Goal: Task Accomplishment & Management: Manage account settings

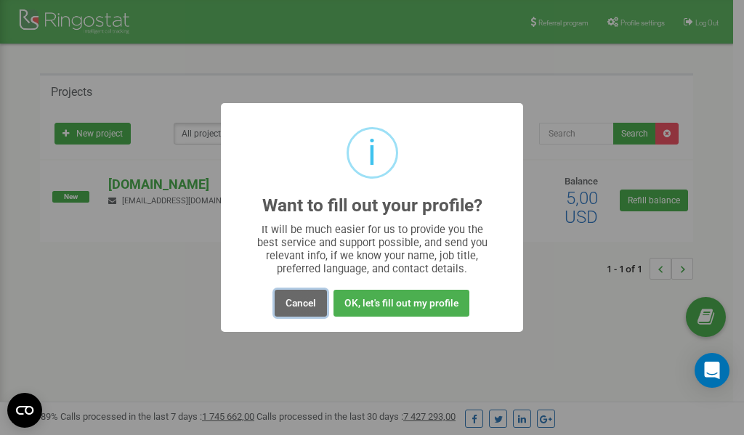
click at [307, 302] on button "Cancel" at bounding box center [301, 303] width 52 height 27
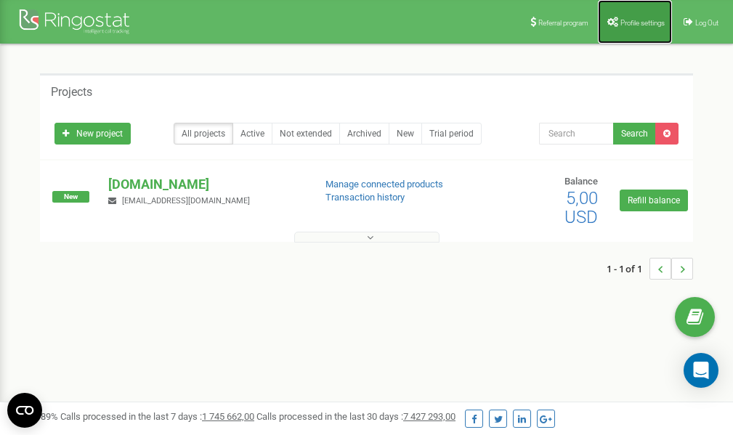
click at [621, 21] on span "Profile settings" at bounding box center [643, 23] width 44 height 8
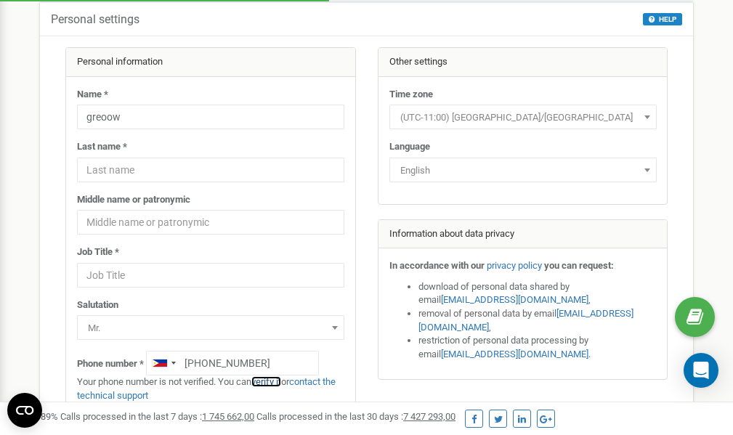
click at [270, 381] on link "verify it" at bounding box center [266, 381] width 30 height 11
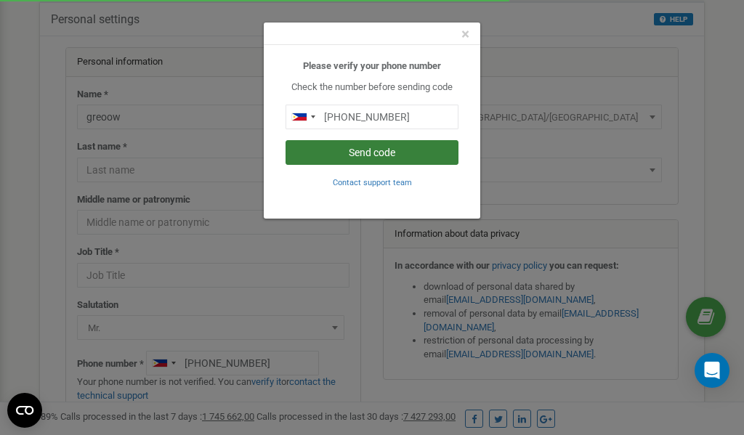
click at [364, 158] on button "Send code" at bounding box center [372, 152] width 173 height 25
